Goal: Task Accomplishment & Management: Use online tool/utility

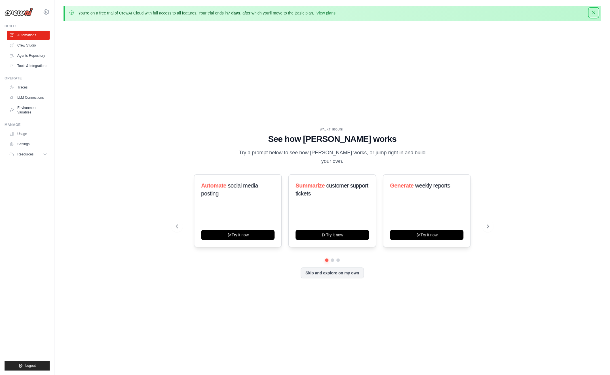
click at [593, 10] on icon "button" at bounding box center [593, 13] width 6 height 6
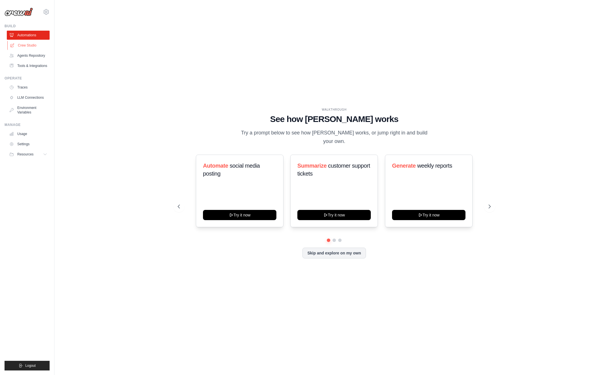
click at [28, 45] on link "Crew Studio" at bounding box center [28, 45] width 43 height 9
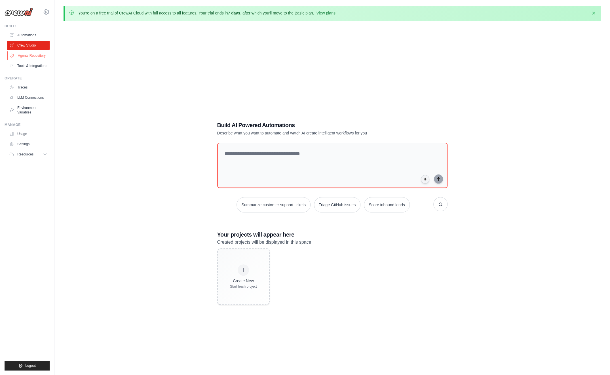
click at [31, 54] on link "Agents Repository" at bounding box center [28, 55] width 43 height 9
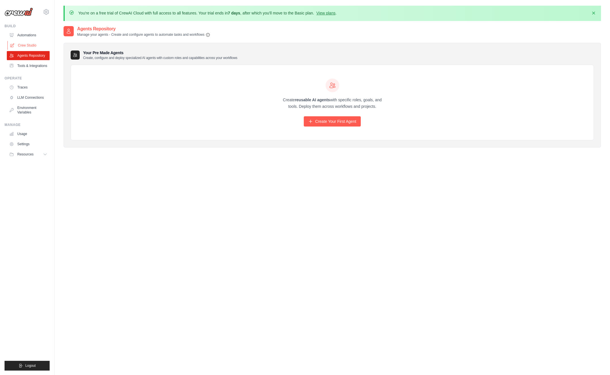
click at [30, 46] on link "Crew Studio" at bounding box center [28, 45] width 43 height 9
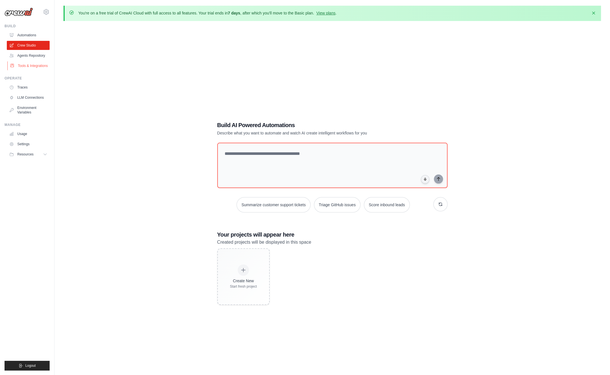
click at [28, 63] on link "Tools & Integrations" at bounding box center [28, 65] width 43 height 9
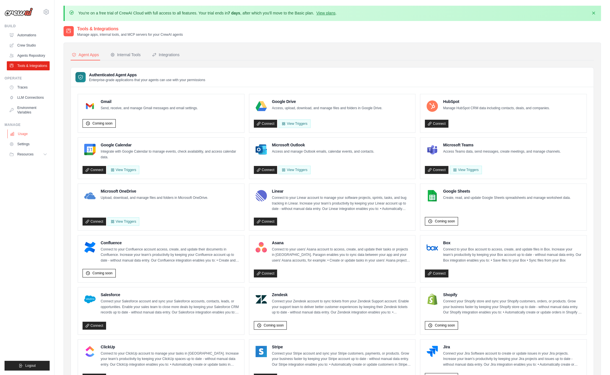
click at [19, 130] on link "Usage" at bounding box center [28, 133] width 43 height 9
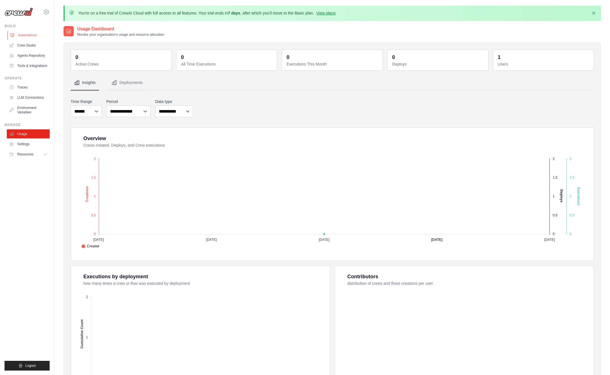
click at [23, 34] on link "Automations" at bounding box center [28, 35] width 43 height 9
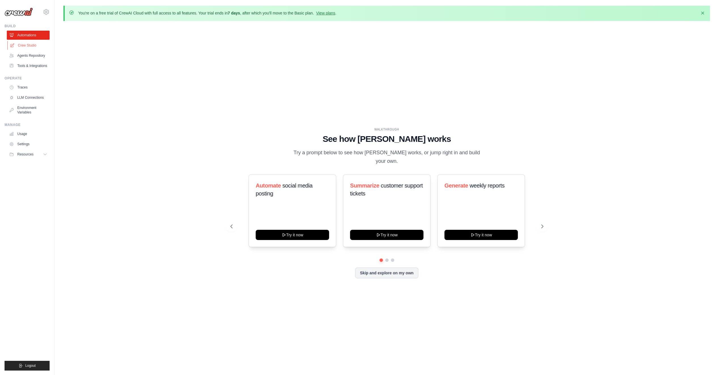
click at [26, 44] on link "Crew Studio" at bounding box center [28, 45] width 43 height 9
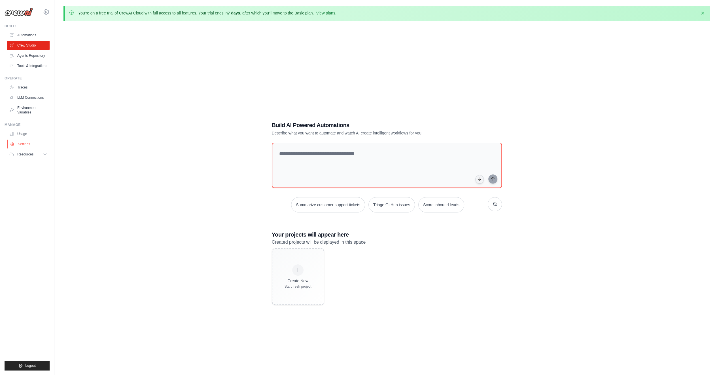
click at [25, 144] on link "Settings" at bounding box center [28, 143] width 43 height 9
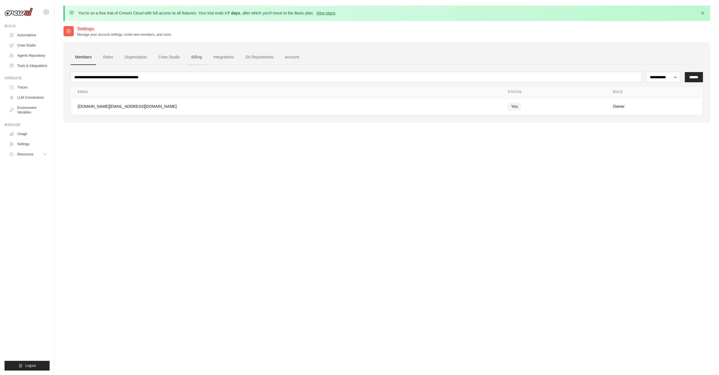
click at [198, 56] on link "Billing" at bounding box center [197, 57] width 20 height 15
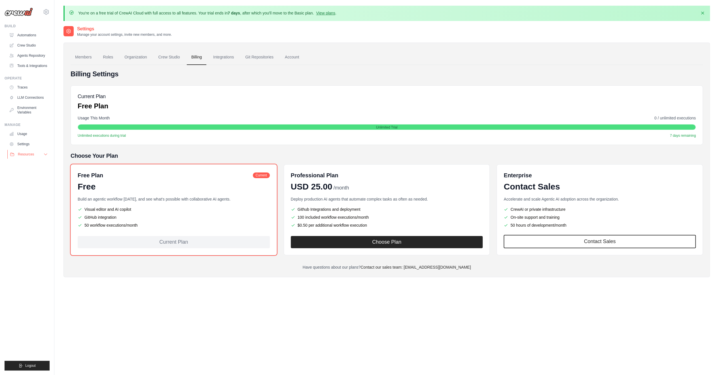
click at [26, 154] on span "Resources" at bounding box center [26, 154] width 16 height 5
click at [28, 67] on link "Tools & Integrations" at bounding box center [28, 65] width 43 height 9
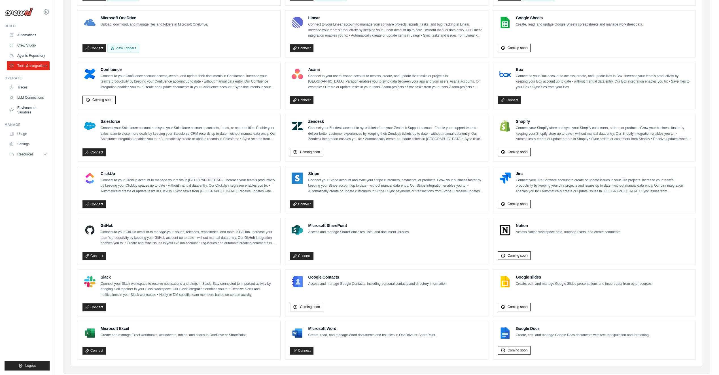
scroll to position [180, 0]
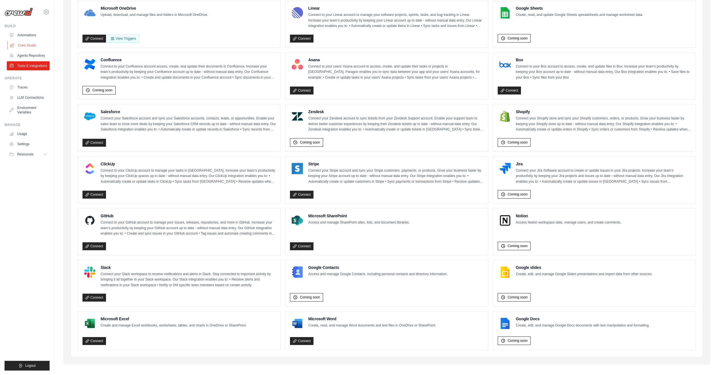
click at [30, 43] on link "Crew Studio" at bounding box center [28, 45] width 43 height 9
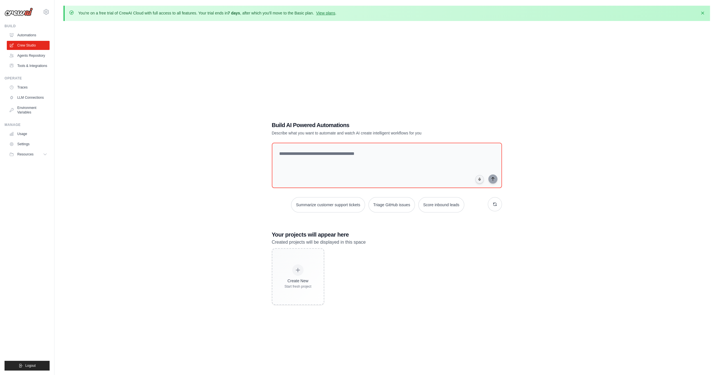
click at [31, 35] on link "Automations" at bounding box center [28, 35] width 43 height 9
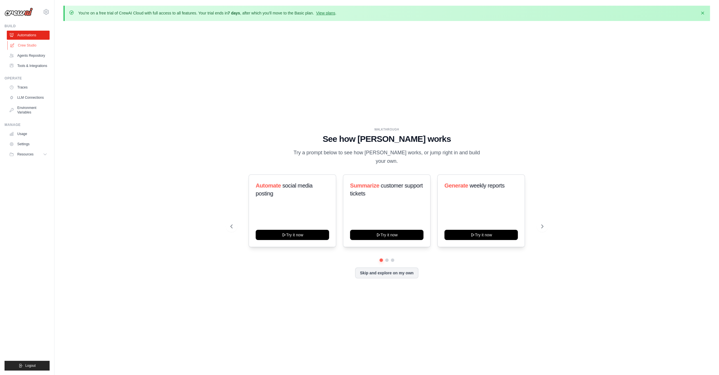
click at [31, 44] on link "Crew Studio" at bounding box center [28, 45] width 43 height 9
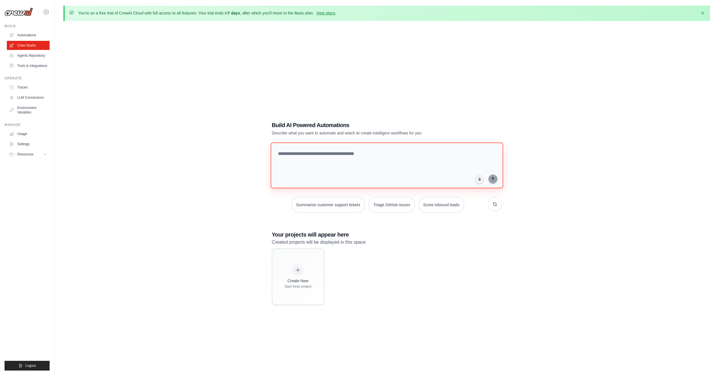
click at [302, 147] on textarea at bounding box center [386, 165] width 232 height 46
click at [280, 157] on textarea "**********" at bounding box center [387, 165] width 234 height 46
paste textarea "**********"
type textarea "**********"
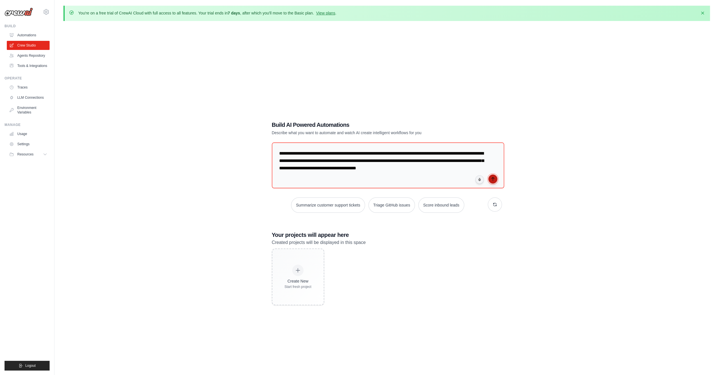
click at [491, 175] on button "submit" at bounding box center [492, 178] width 9 height 9
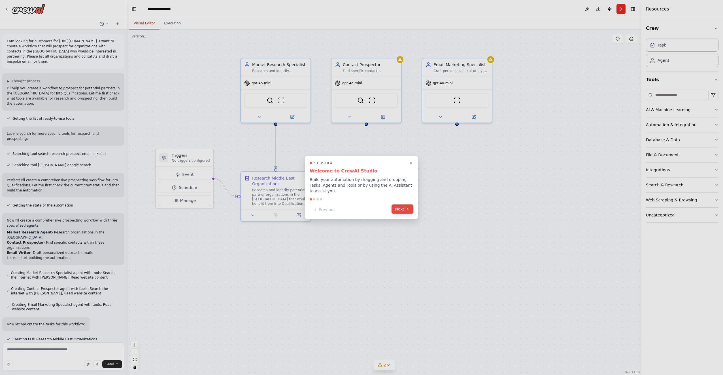
click at [395, 207] on button "Next" at bounding box center [403, 208] width 22 height 9
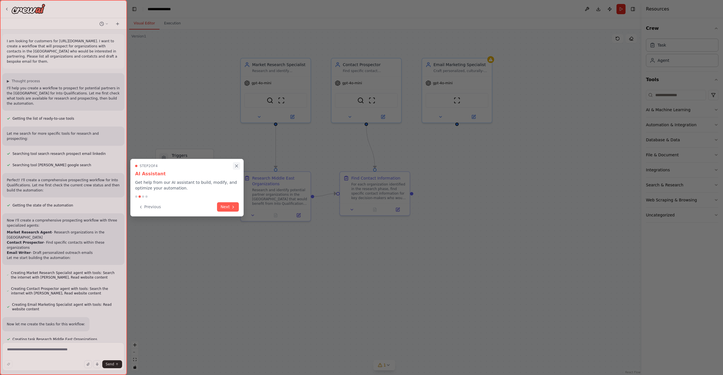
click at [237, 168] on button "Close walkthrough" at bounding box center [236, 165] width 7 height 7
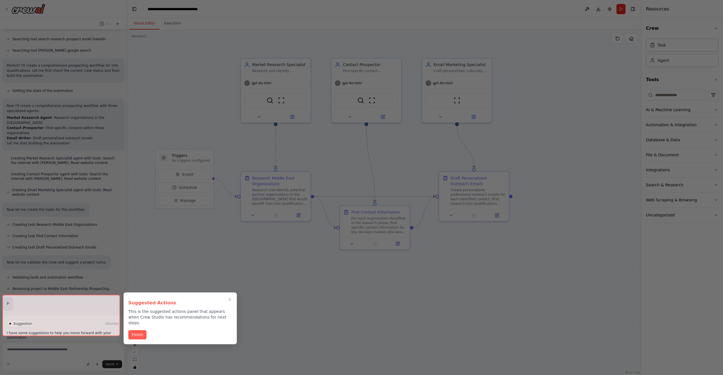
scroll to position [114, 0]
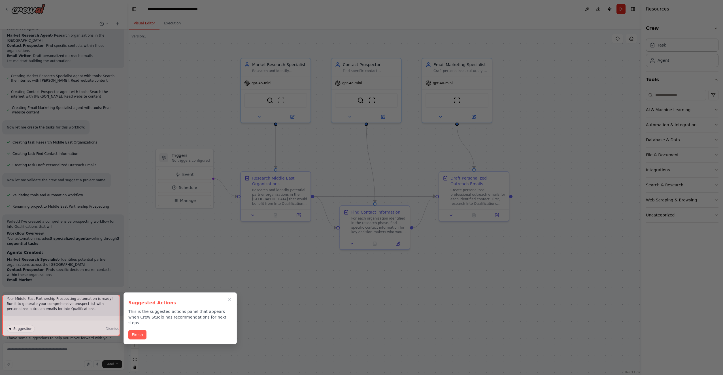
click at [138, 330] on button "Finish" at bounding box center [137, 334] width 18 height 9
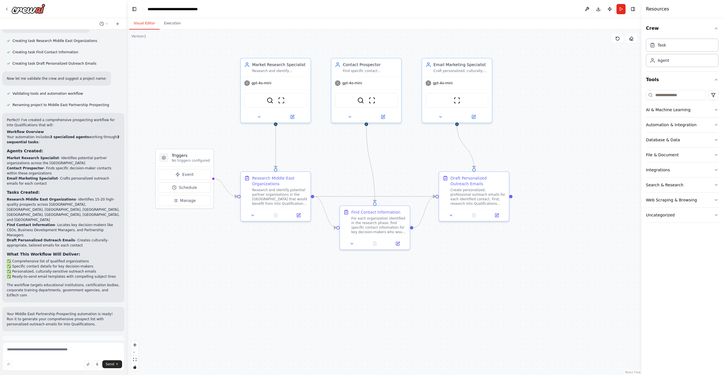
scroll to position [303, 0]
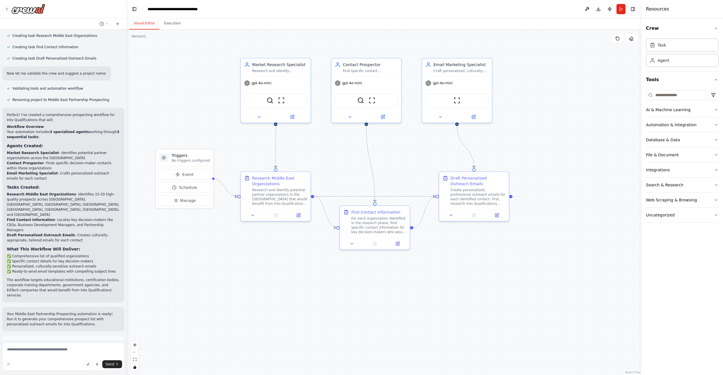
click at [57, 363] on button "Run Automation" at bounding box center [63, 367] width 113 height 9
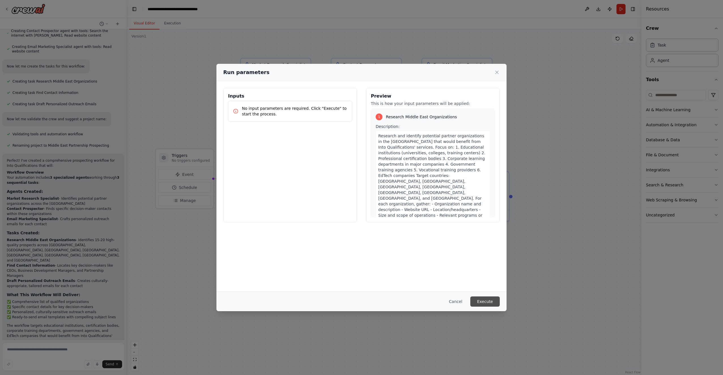
click at [476, 300] on button "Execute" at bounding box center [484, 301] width 29 height 10
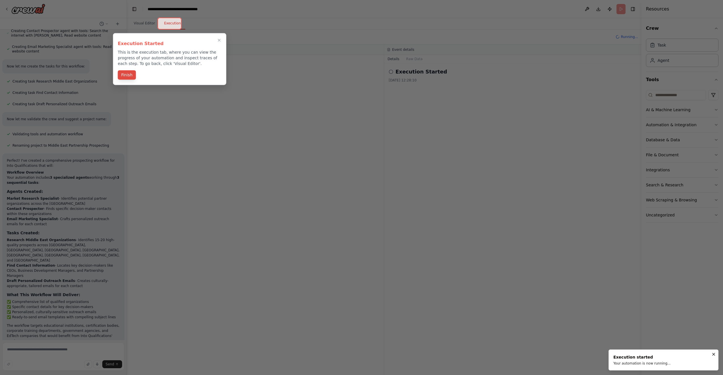
click at [128, 77] on button "Finish" at bounding box center [127, 74] width 18 height 9
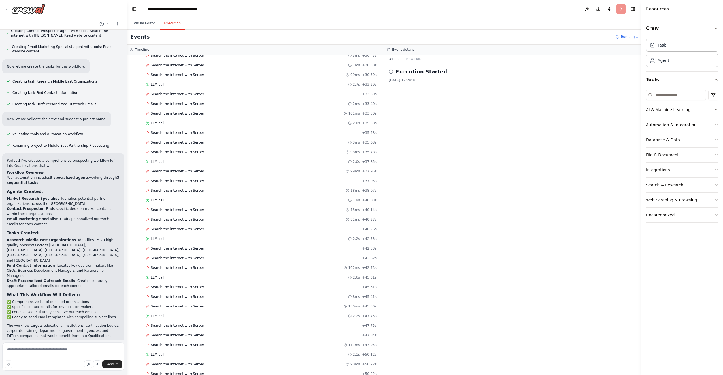
scroll to position [336, 0]
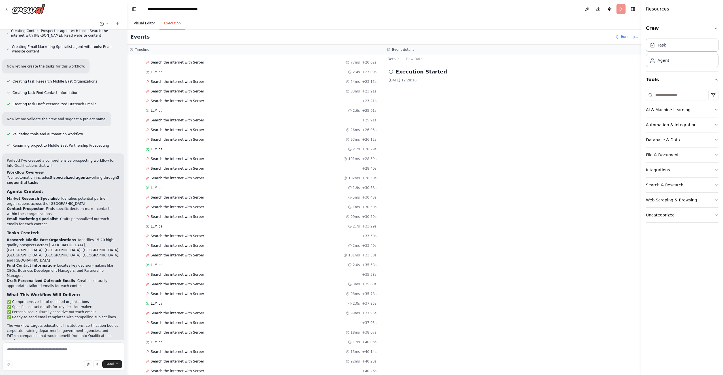
click at [143, 26] on button "Visual Editor" at bounding box center [144, 24] width 30 height 12
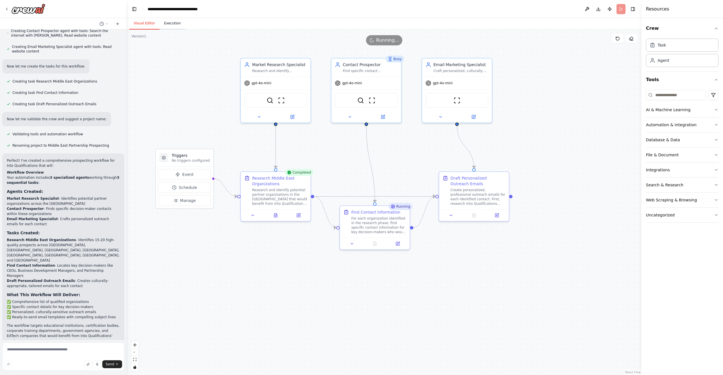
click at [167, 26] on button "Execution" at bounding box center [173, 24] width 26 height 12
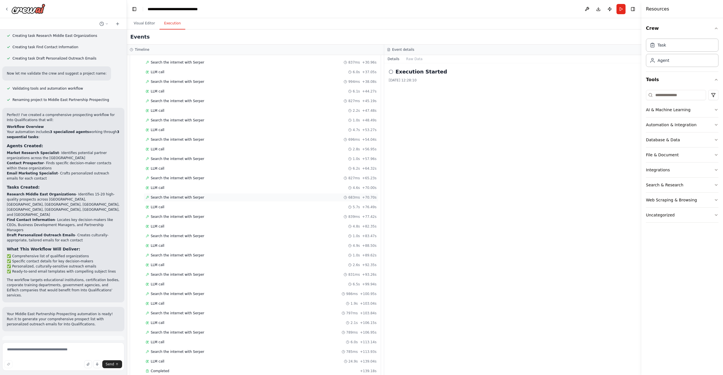
scroll to position [1227, 0]
click at [234, 351] on div "Started" at bounding box center [254, 353] width 217 height 5
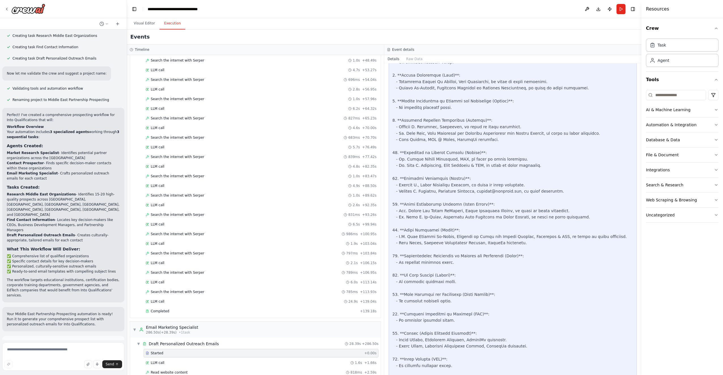
scroll to position [1575, 0]
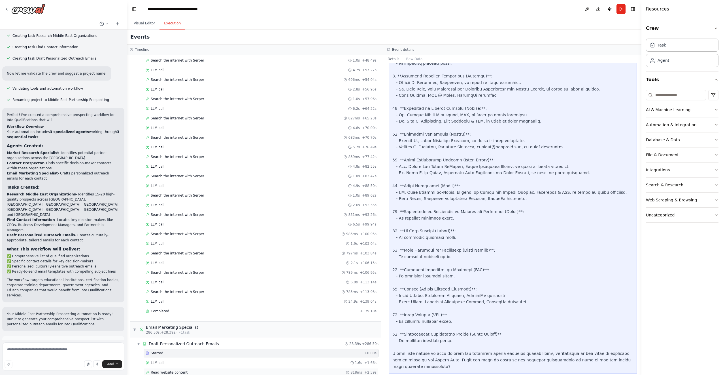
click at [235, 370] on div "Read website content 818ms + 2.59s" at bounding box center [261, 372] width 231 height 5
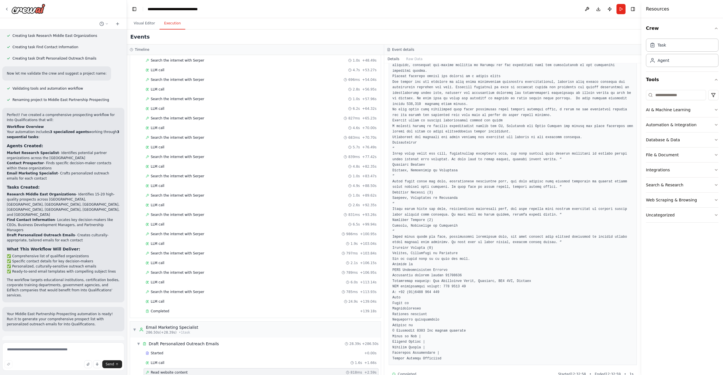
scroll to position [73, 0]
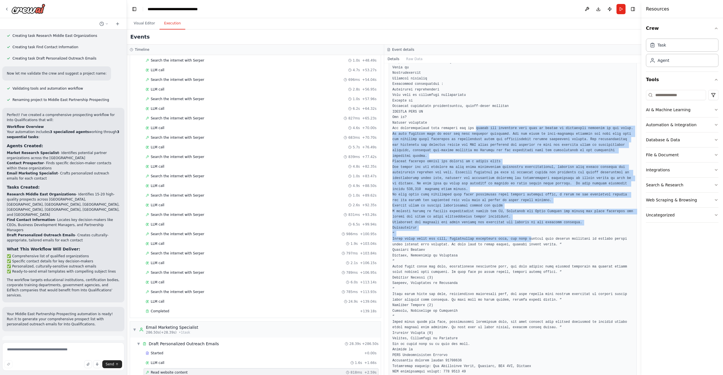
drag, startPoint x: 468, startPoint y: 130, endPoint x: 519, endPoint y: 229, distance: 110.9
click at [519, 229] on pre at bounding box center [512, 250] width 241 height 392
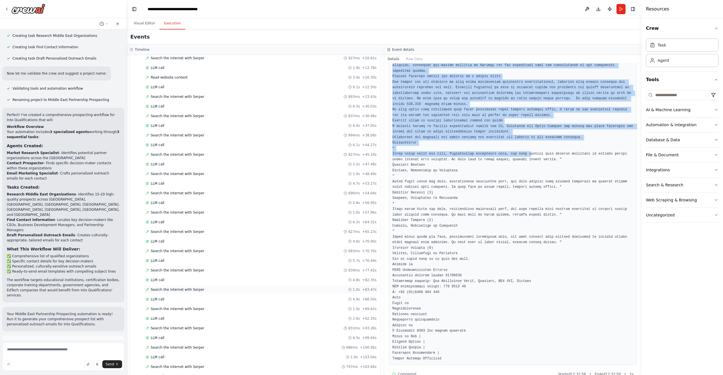
scroll to position [1086, 0]
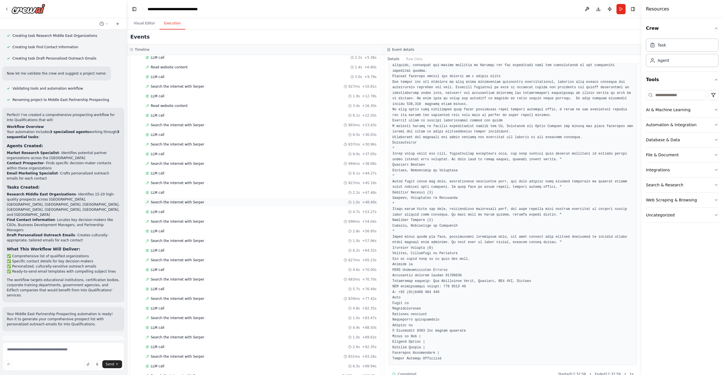
click at [178, 200] on span "Search the internet with Serper" at bounding box center [178, 202] width 54 height 5
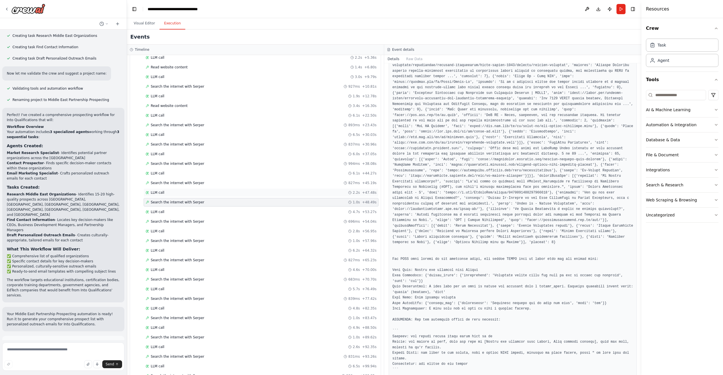
scroll to position [163, 0]
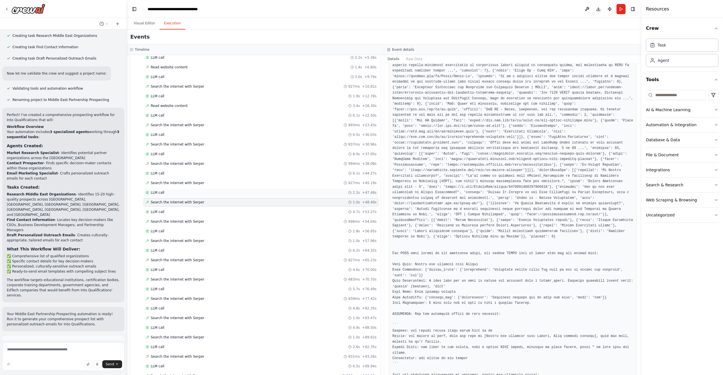
click at [178, 190] on div "LLM call 2.2s + 47.48s" at bounding box center [261, 192] width 231 height 5
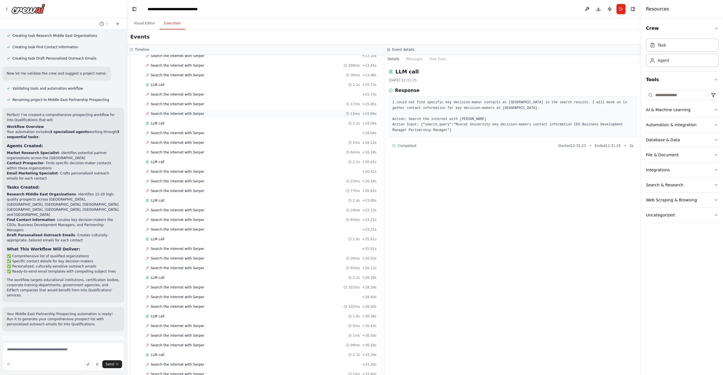
scroll to position [0, 0]
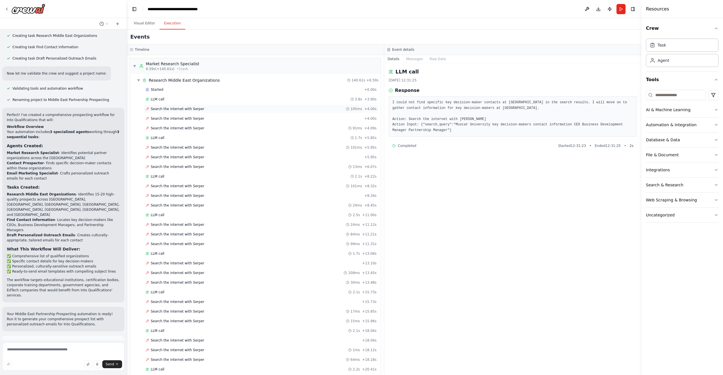
click at [196, 109] on span "Search the internet with Serper" at bounding box center [178, 109] width 54 height 5
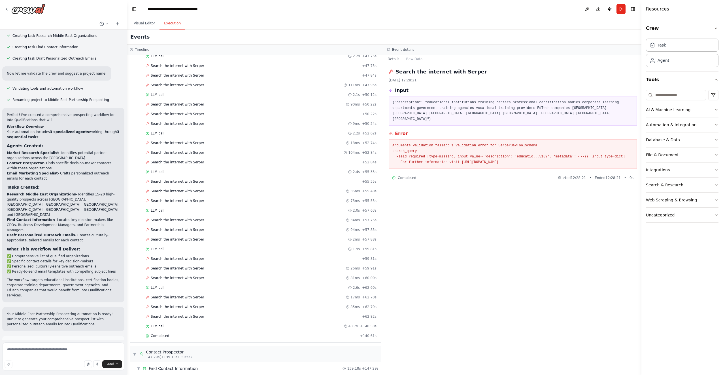
scroll to position [907, 0]
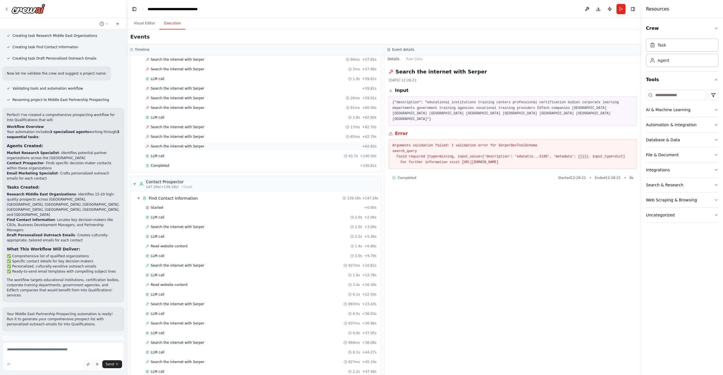
click at [185, 142] on div "Search the internet with Serper + 62.82s" at bounding box center [261, 146] width 235 height 9
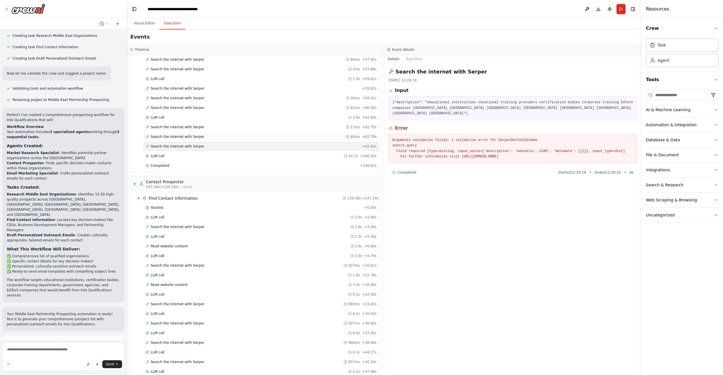
click at [190, 134] on span "Search the internet with Serper" at bounding box center [178, 136] width 54 height 5
click at [165, 163] on span "Completed" at bounding box center [160, 165] width 18 height 5
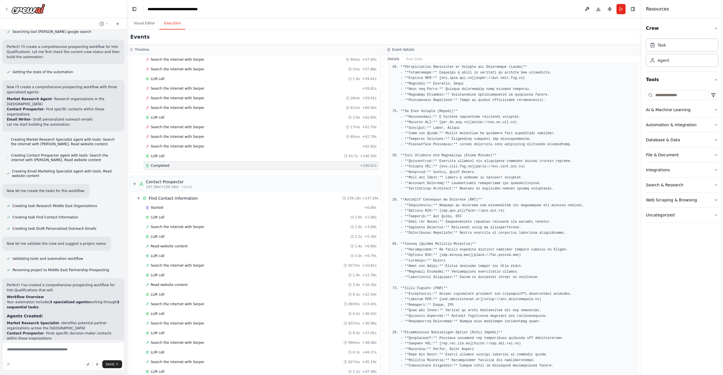
scroll to position [0, 0]
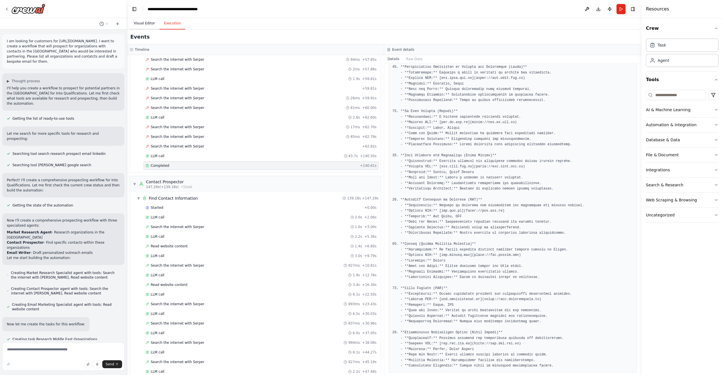
click at [146, 23] on button "Visual Editor" at bounding box center [144, 24] width 30 height 12
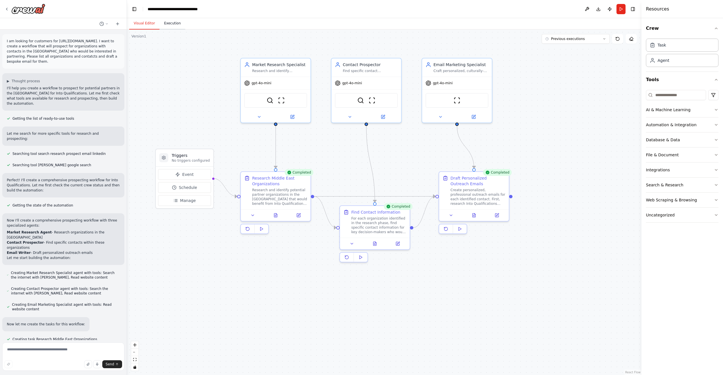
click at [177, 25] on button "Execution" at bounding box center [173, 24] width 26 height 12
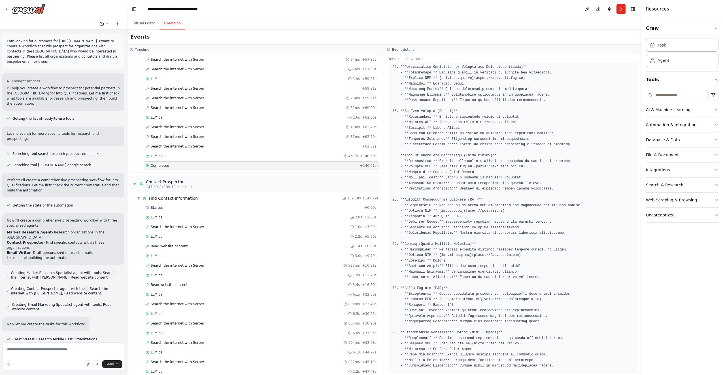
click at [108, 25] on icon at bounding box center [106, 23] width 3 height 3
click at [108, 25] on div at bounding box center [63, 187] width 127 height 375
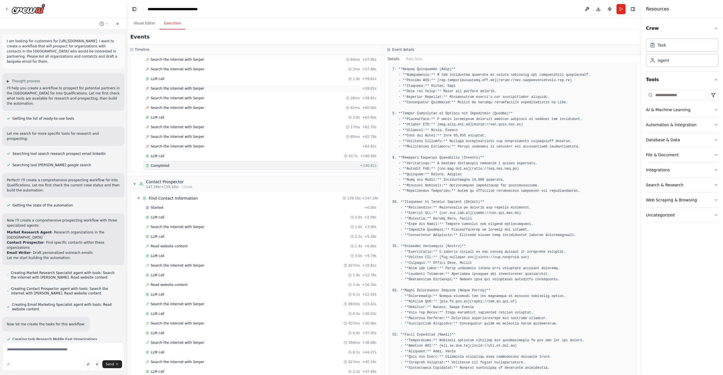
scroll to position [298, 0]
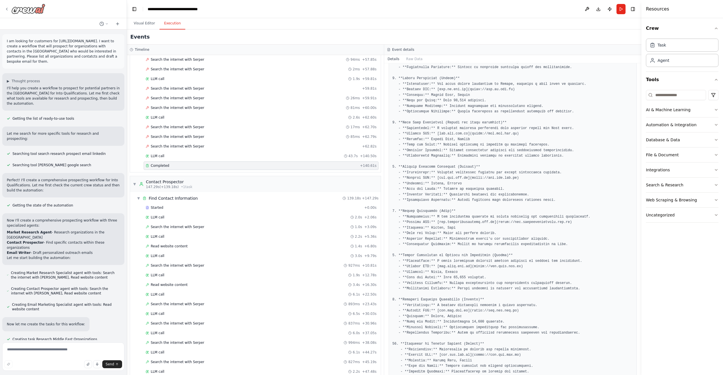
click at [5, 8] on icon at bounding box center [7, 9] width 5 height 5
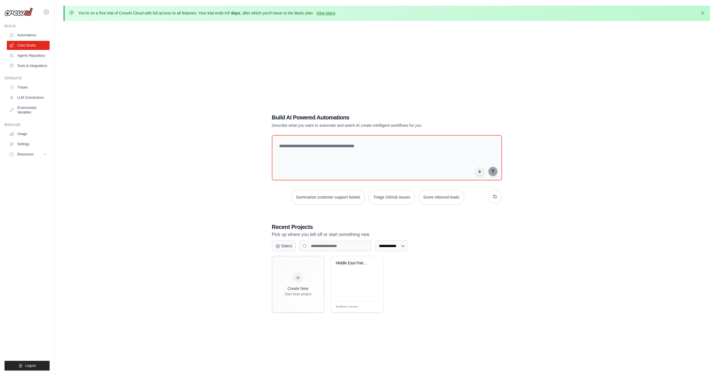
click at [15, 13] on img at bounding box center [19, 12] width 28 height 9
click at [28, 46] on link "Crew Studio" at bounding box center [28, 45] width 43 height 9
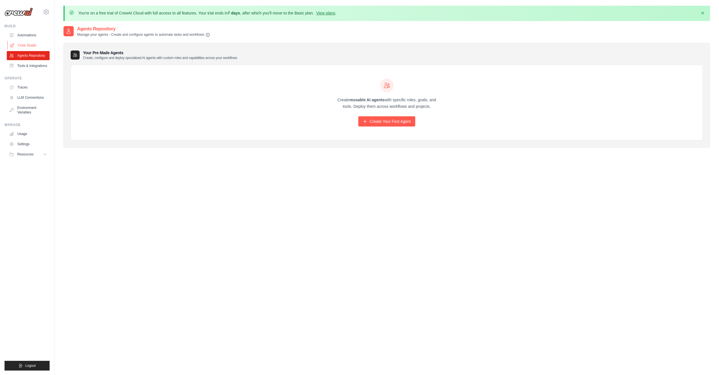
click at [31, 44] on link "Crew Studio" at bounding box center [28, 45] width 43 height 9
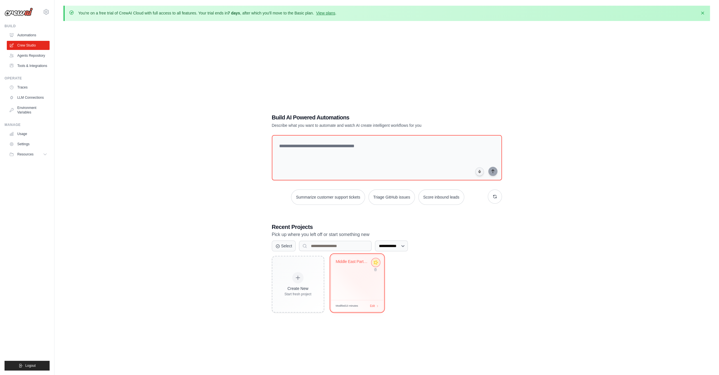
click at [375, 262] on icon at bounding box center [375, 262] width 5 height 5
click at [31, 56] on link "Agents Repository" at bounding box center [28, 55] width 43 height 9
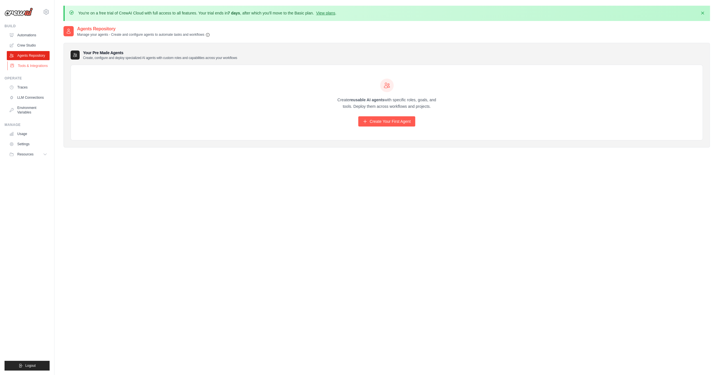
click at [32, 66] on link "Tools & Integrations" at bounding box center [28, 65] width 43 height 9
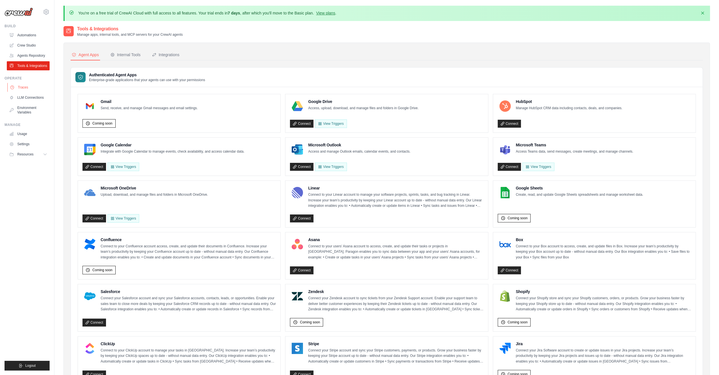
click at [23, 87] on link "Traces" at bounding box center [28, 87] width 43 height 9
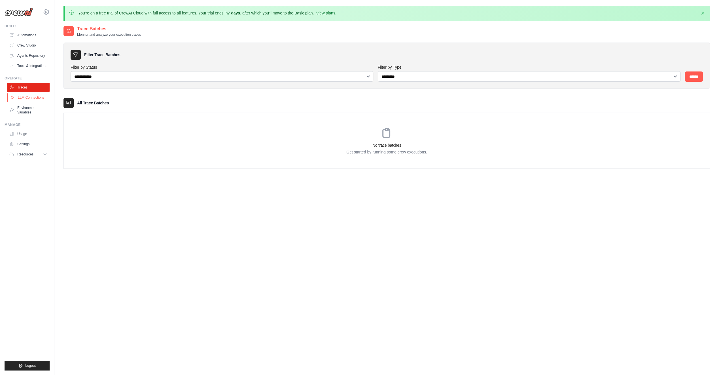
click at [26, 96] on link "LLM Connections" at bounding box center [28, 97] width 43 height 9
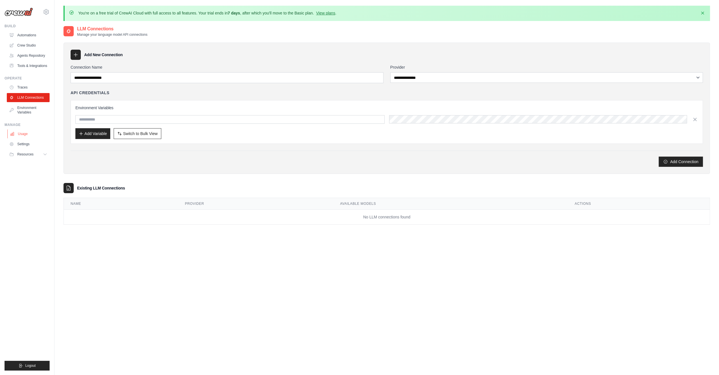
click at [19, 134] on link "Usage" at bounding box center [28, 133] width 43 height 9
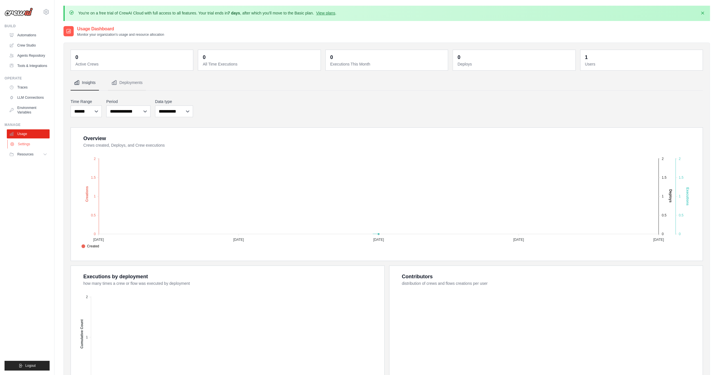
click at [23, 141] on link "Settings" at bounding box center [28, 143] width 43 height 9
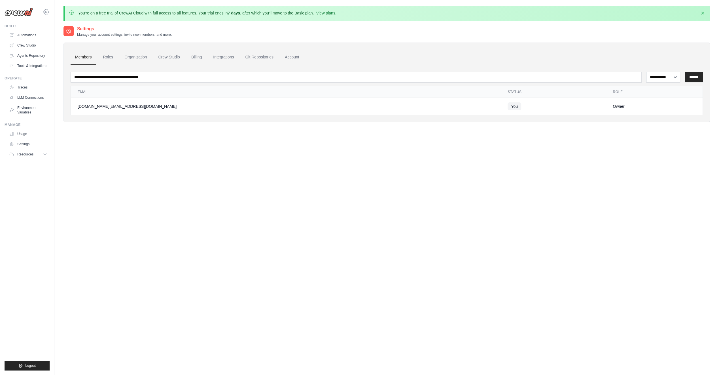
click at [47, 10] on icon at bounding box center [46, 12] width 7 height 7
click at [22, 12] on img at bounding box center [19, 12] width 28 height 9
